Goal: Check status: Check status

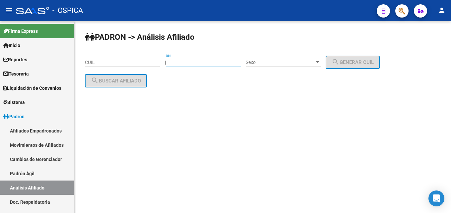
click at [177, 63] on input "DNI" at bounding box center [203, 63] width 75 height 6
paste input "36366622"
type input "36366622"
click at [272, 63] on span "Sexo" at bounding box center [279, 63] width 69 height 6
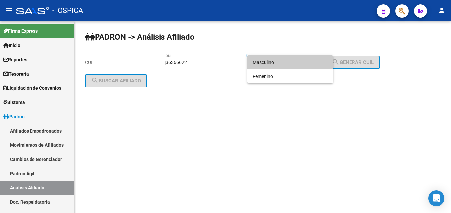
click at [272, 65] on span "Masculino" at bounding box center [289, 62] width 75 height 14
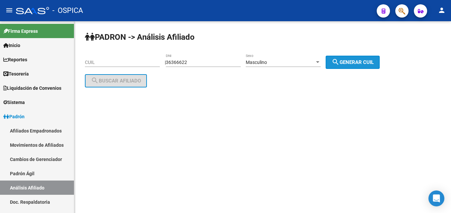
click at [350, 67] on button "search Generar CUIL" at bounding box center [352, 62] width 54 height 13
type input "20-36366622-2"
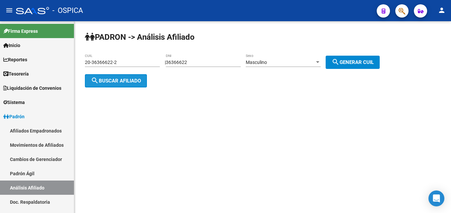
click at [127, 82] on span "search Buscar afiliado" at bounding box center [116, 81] width 50 height 6
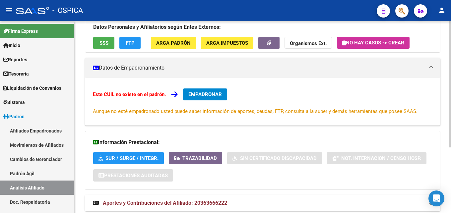
scroll to position [100, 0]
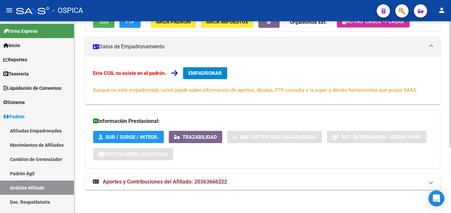
click at [192, 180] on span "Aportes y Contribuciones del Afiliado: 20363666222" at bounding box center [165, 182] width 124 height 6
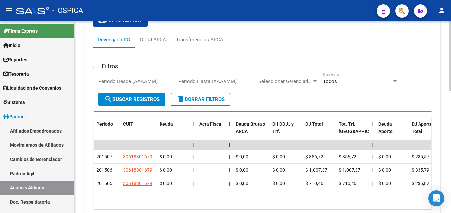
scroll to position [308, 0]
